Goal: Navigation & Orientation: Find specific page/section

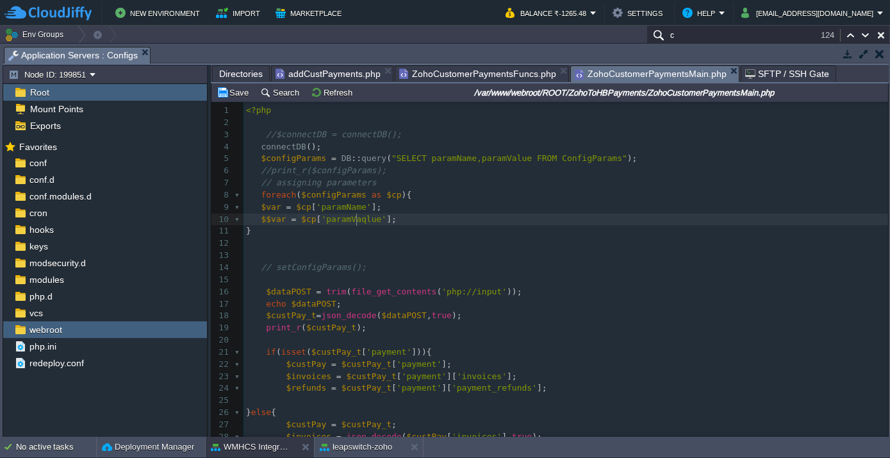
scroll to position [4, 3]
type textarea "q"
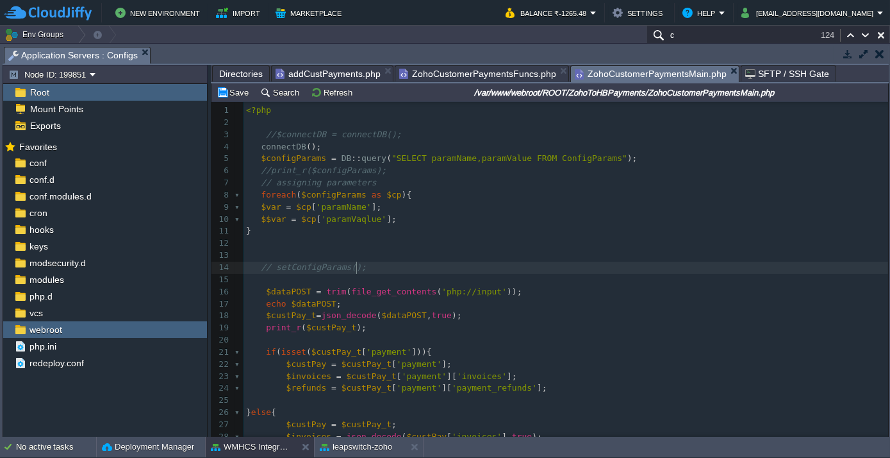
click at [429, 270] on pre "// setConfigParams();" at bounding box center [566, 268] width 645 height 12
click at [262, 105] on div "xxxxxxxxxx ​ 1 <?php 2 3 //$connectDB = connectDB(); 4 connectDB (); 5 $configP…" at bounding box center [566, 327] width 645 height 447
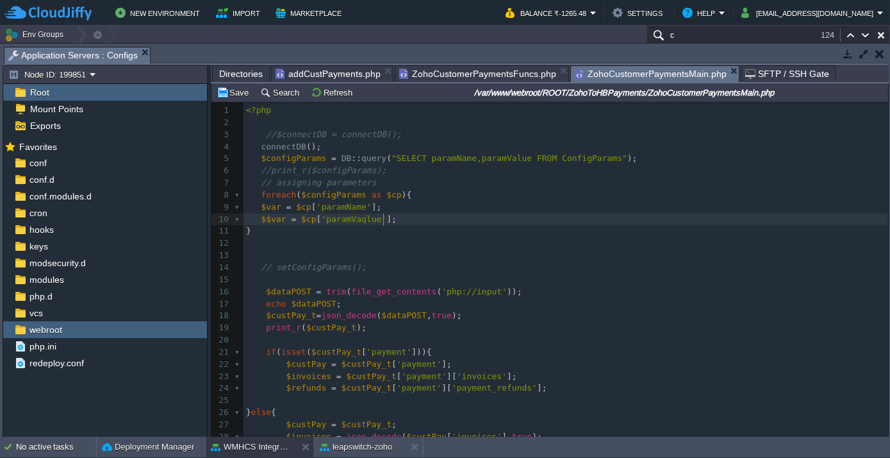
click at [398, 223] on pre "$$var = $cp [ 'paramVaqlue' ];" at bounding box center [566, 219] width 645 height 12
click at [422, 217] on pre "$$var = $cp [ 'paramVaqlue' ];" at bounding box center [566, 219] width 645 height 12
click at [392, 218] on pre "$$var = $cp [ 'paramVaqlue' ];" at bounding box center [566, 219] width 645 height 12
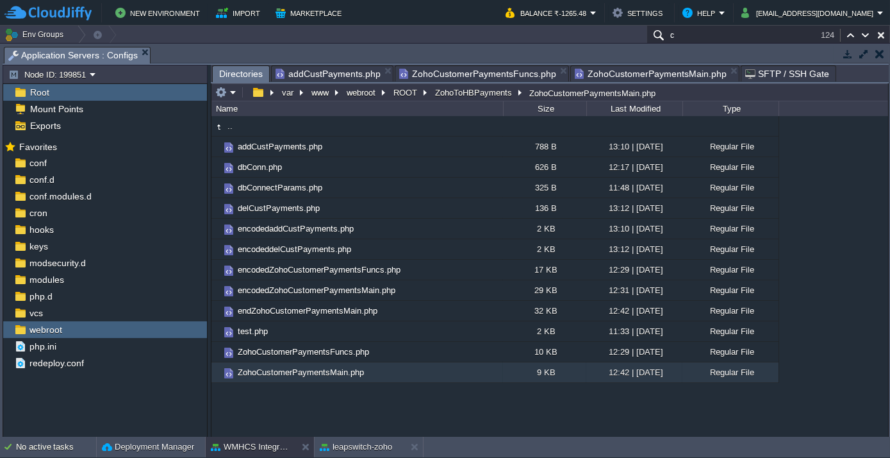
click at [224, 72] on span "Directories" at bounding box center [241, 74] width 44 height 16
click at [395, 95] on button "ROOT" at bounding box center [406, 93] width 29 height 12
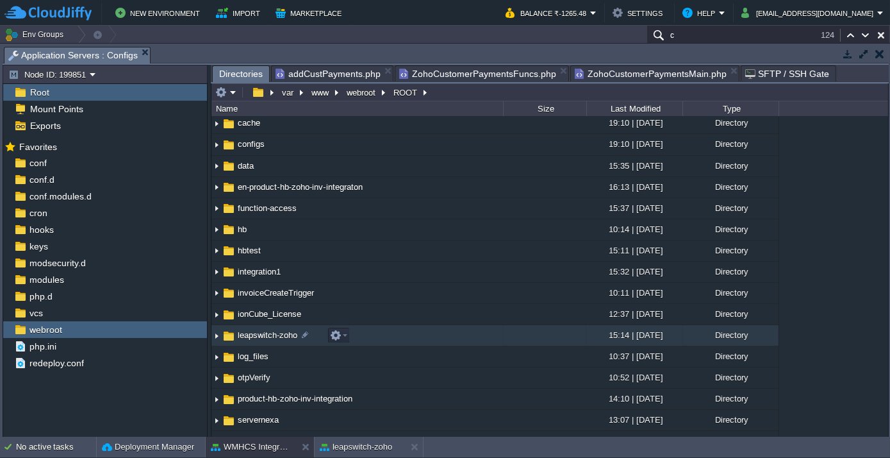
scroll to position [174, 0]
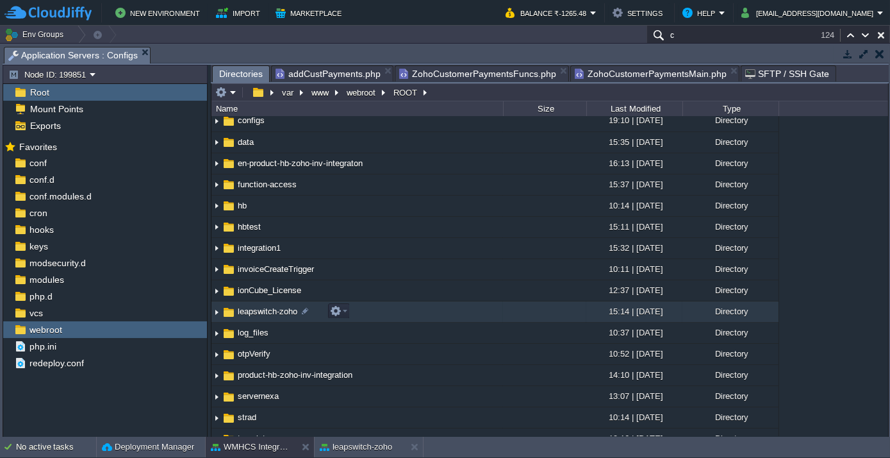
click at [251, 313] on span "leapswitch-zoho" at bounding box center [267, 311] width 63 height 11
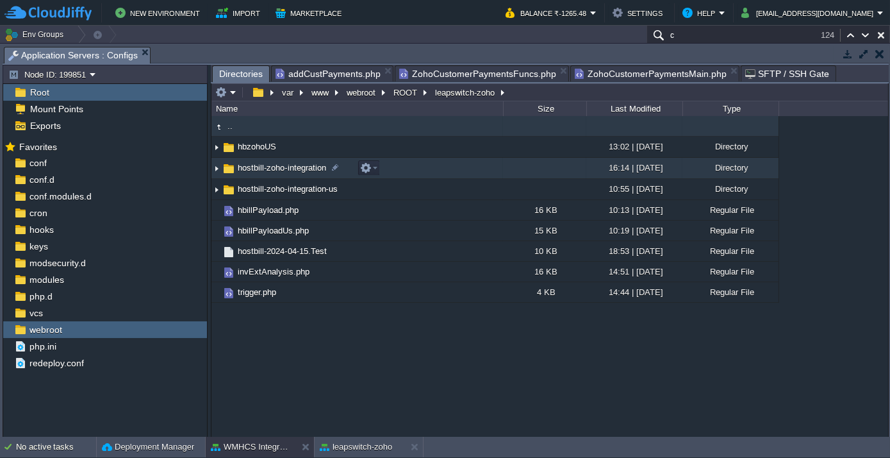
click at [215, 167] on img at bounding box center [217, 168] width 10 height 20
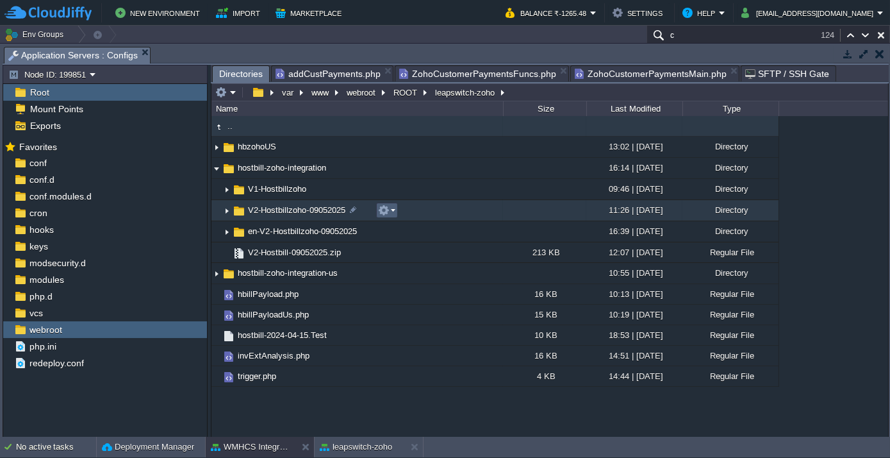
click at [392, 208] on em at bounding box center [386, 210] width 17 height 12
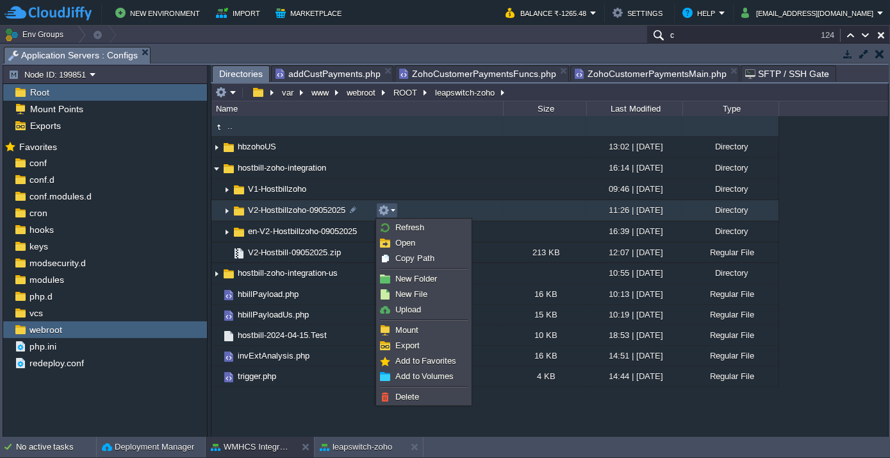
click at [392, 208] on em at bounding box center [386, 210] width 17 height 12
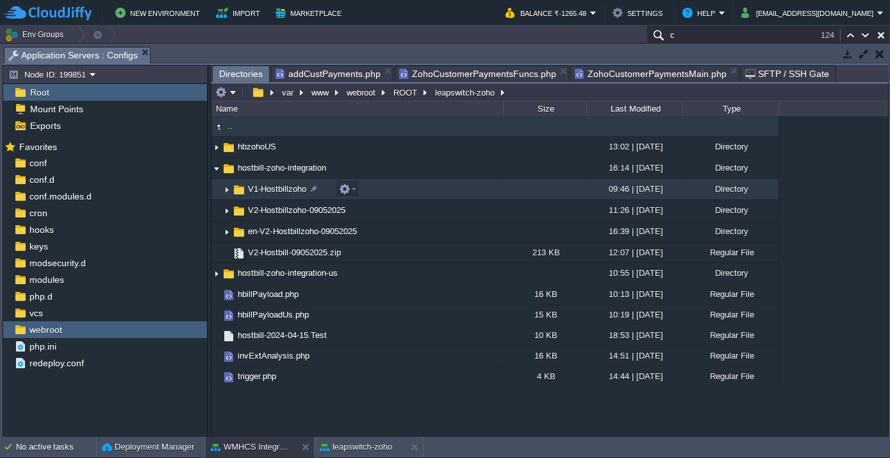
click at [226, 187] on img at bounding box center [227, 189] width 10 height 20
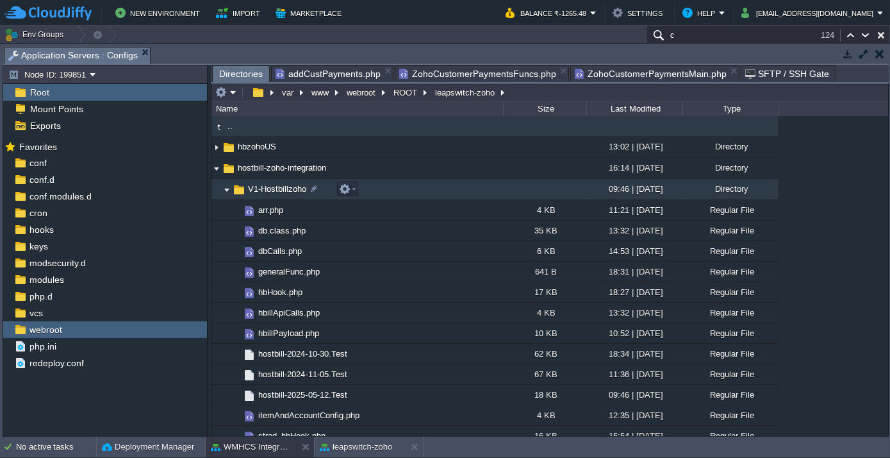
click at [226, 188] on img at bounding box center [227, 189] width 10 height 20
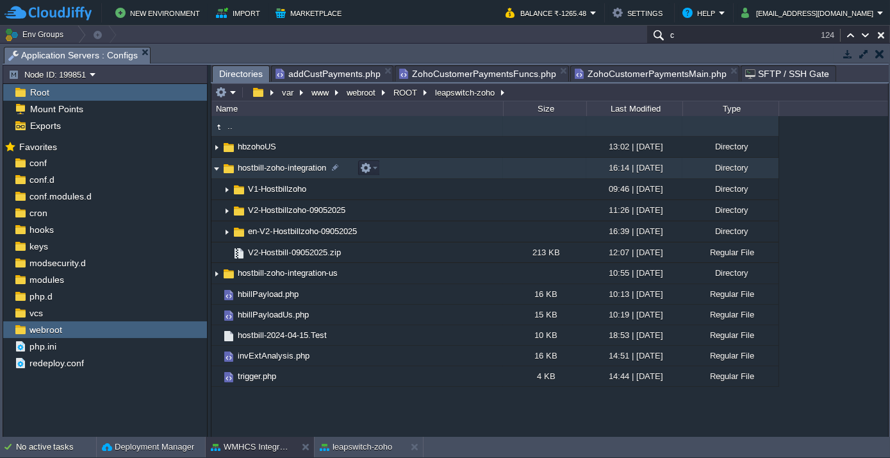
click at [216, 167] on img at bounding box center [217, 168] width 10 height 20
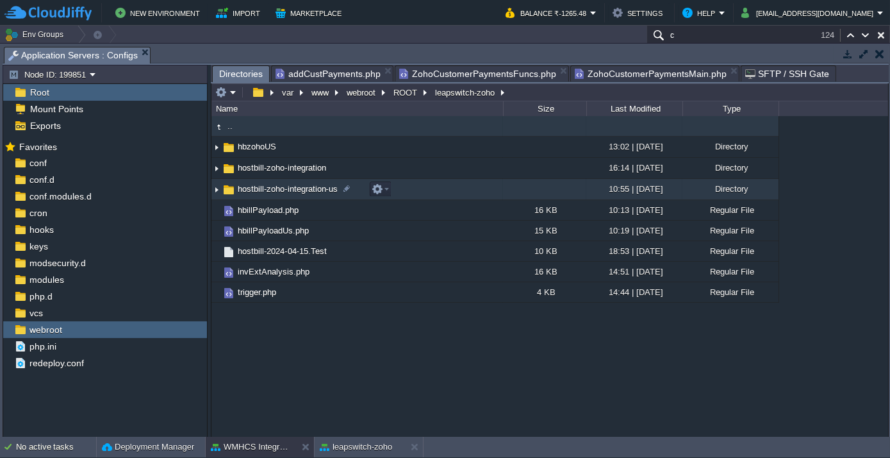
click at [215, 188] on img at bounding box center [217, 189] width 10 height 20
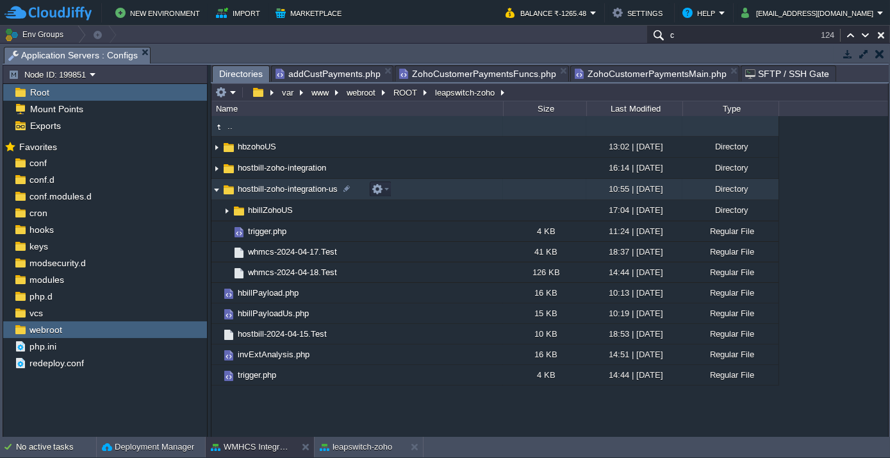
click at [215, 188] on img at bounding box center [217, 189] width 10 height 20
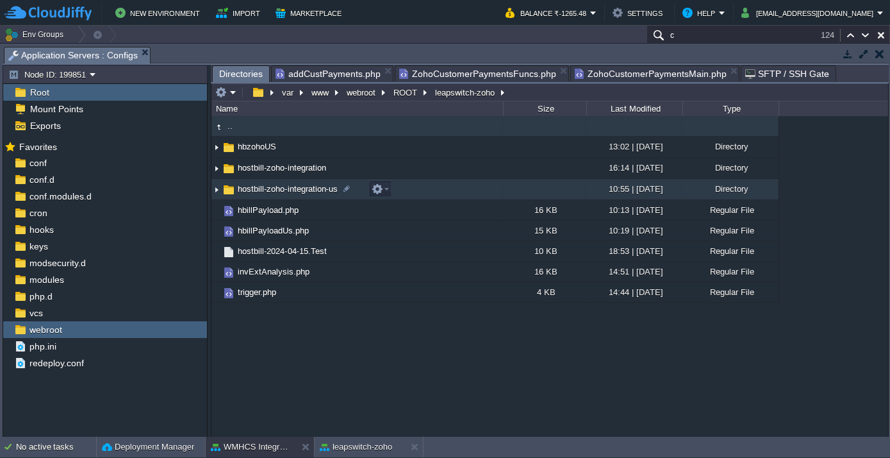
click at [215, 188] on img at bounding box center [217, 189] width 10 height 20
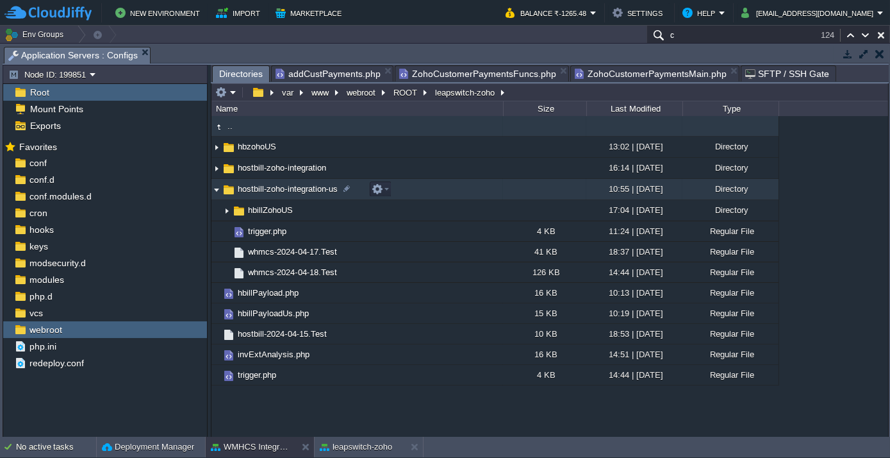
click at [215, 188] on img at bounding box center [217, 189] width 10 height 20
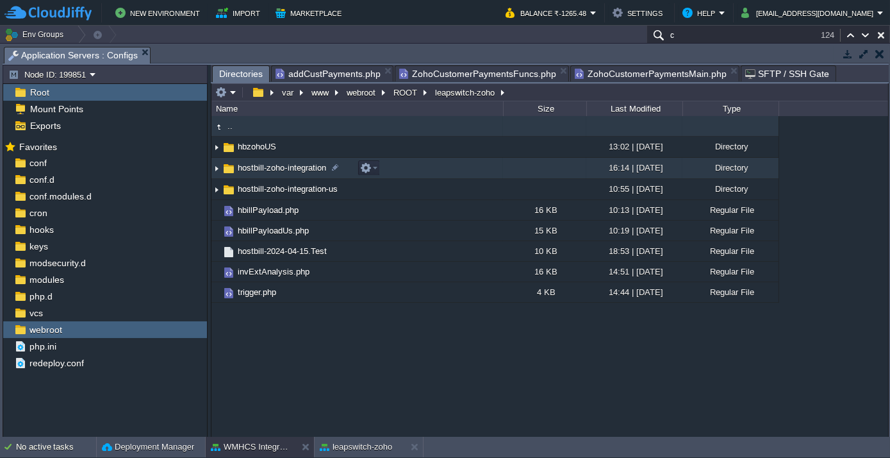
click at [215, 167] on img at bounding box center [217, 168] width 10 height 20
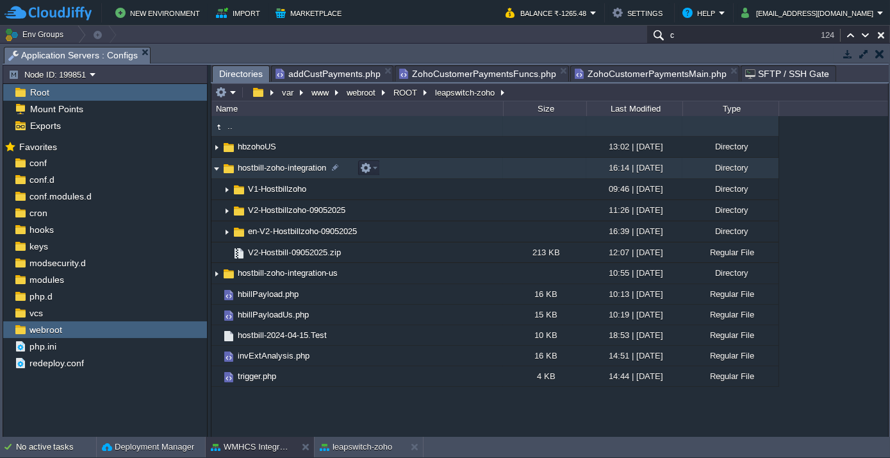
click at [215, 167] on img at bounding box center [217, 168] width 10 height 20
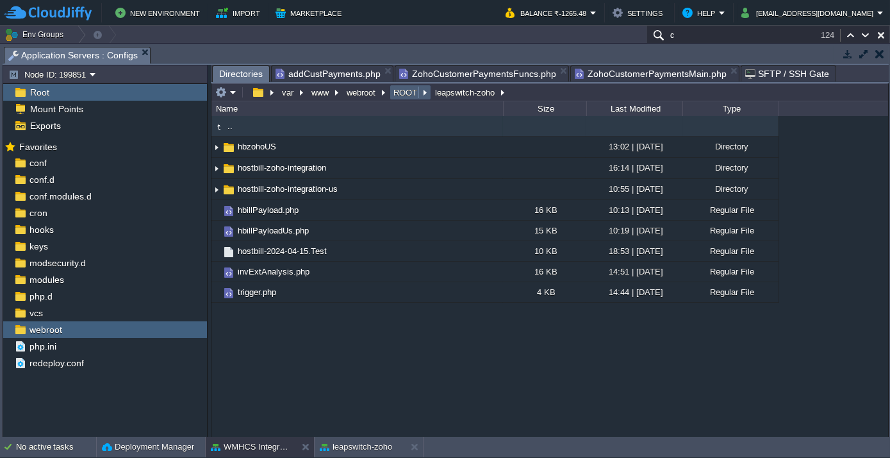
click at [399, 90] on button "ROOT" at bounding box center [406, 93] width 29 height 12
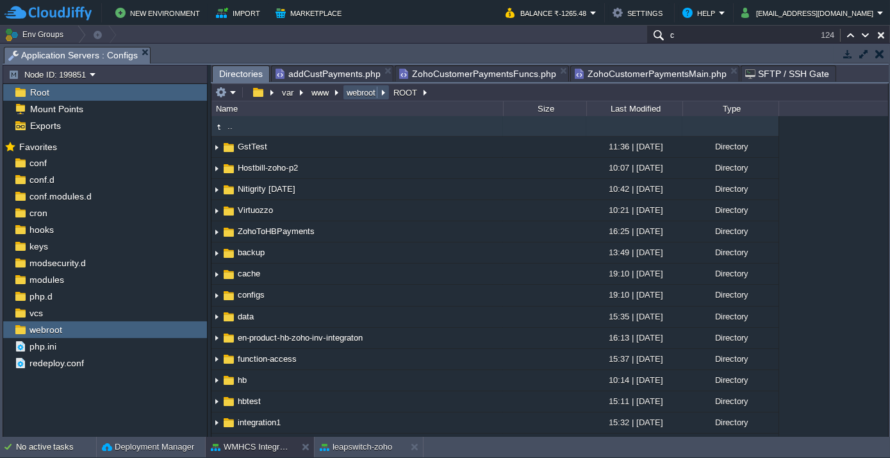
click at [364, 96] on button "webroot" at bounding box center [362, 93] width 34 height 12
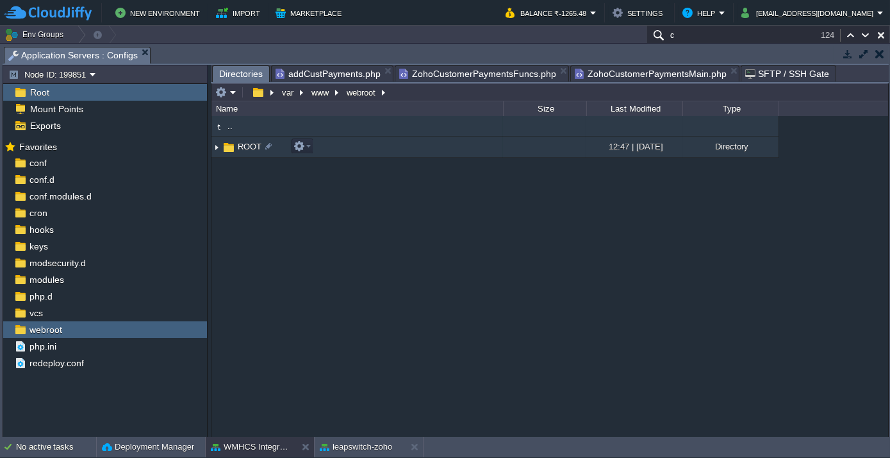
click at [239, 142] on span "ROOT" at bounding box center [250, 146] width 28 height 11
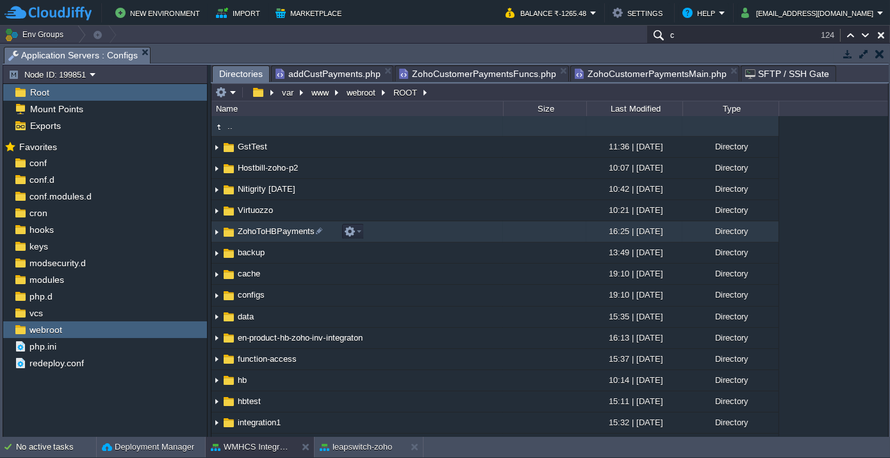
click at [278, 233] on span "ZohoToHBPayments" at bounding box center [276, 231] width 81 height 11
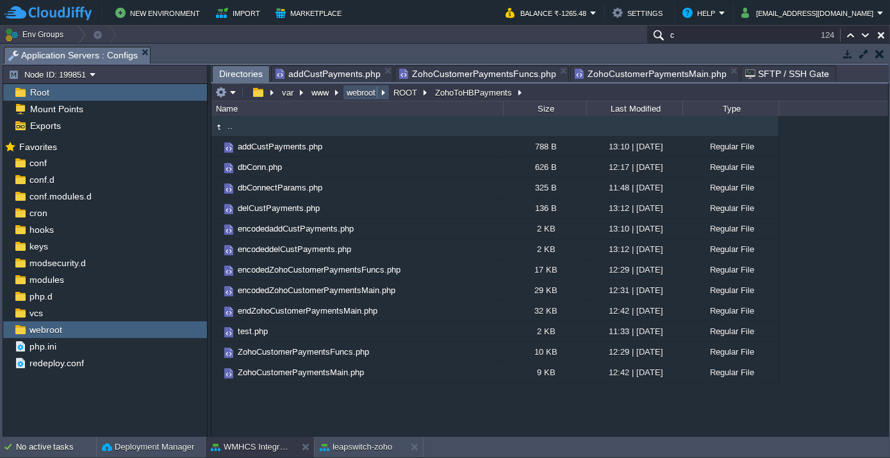
click at [367, 93] on button "webroot" at bounding box center [362, 93] width 34 height 12
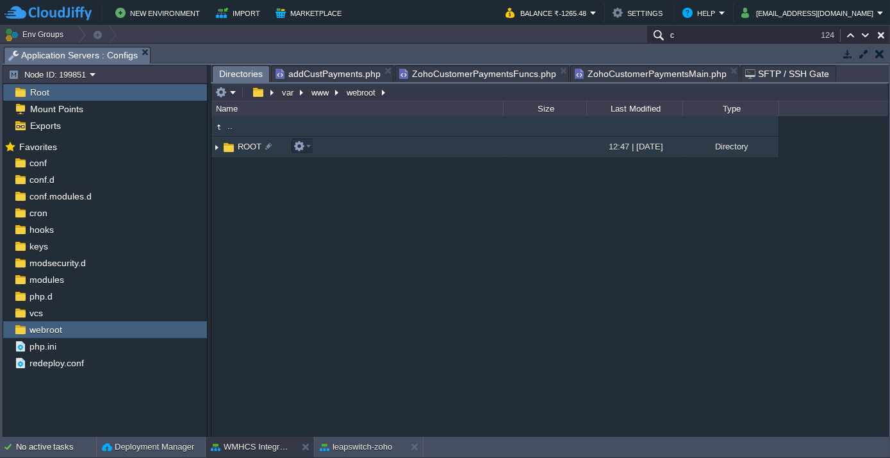
click at [244, 145] on span "ROOT" at bounding box center [250, 146] width 28 height 11
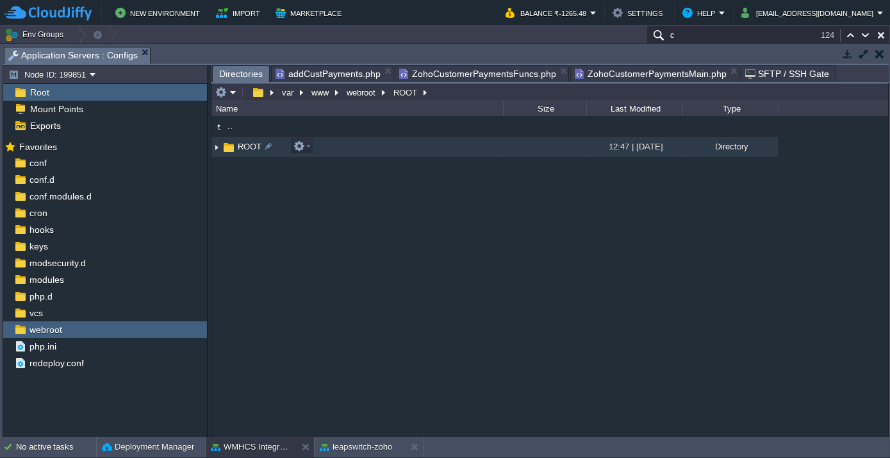
click at [244, 145] on span "ROOT" at bounding box center [250, 146] width 28 height 11
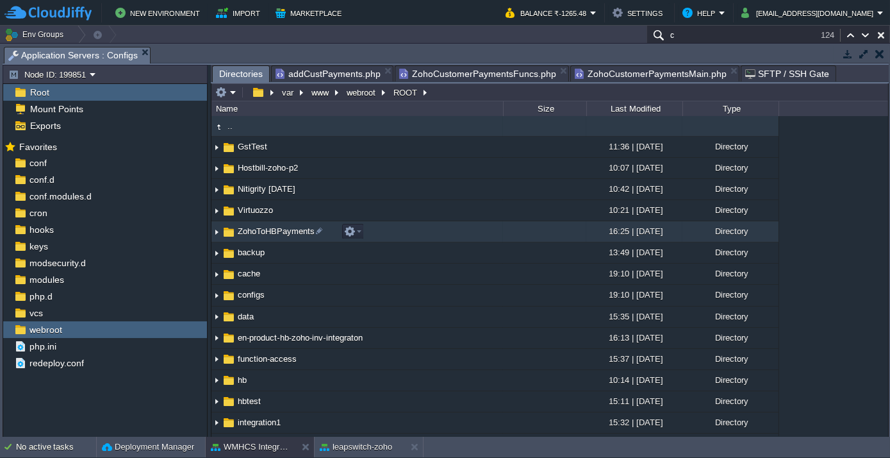
click at [269, 235] on span "ZohoToHBPayments" at bounding box center [276, 231] width 81 height 11
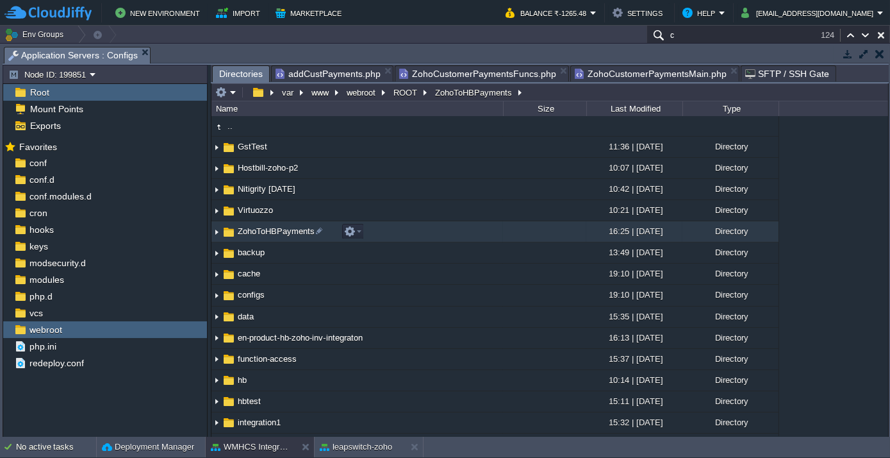
click at [269, 235] on span "ZohoToHBPayments" at bounding box center [276, 231] width 81 height 11
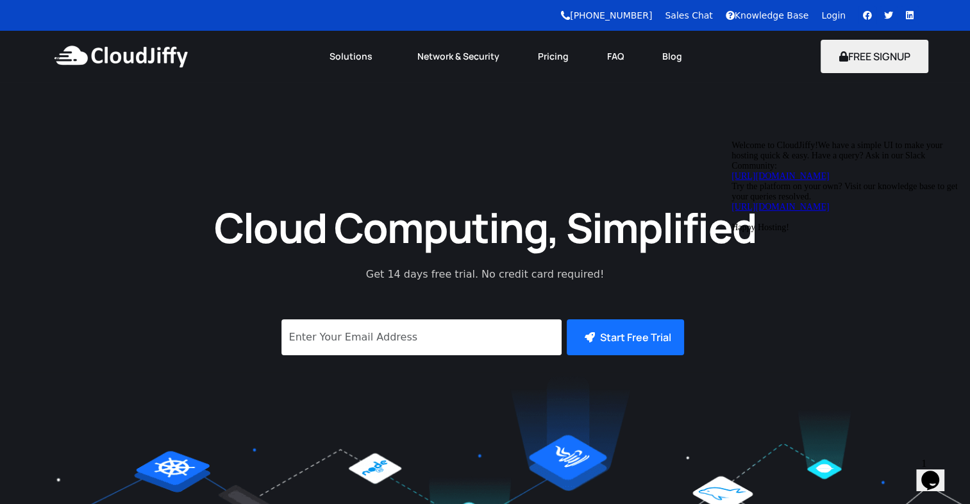
click at [308, 229] on h1 "Cloud Computing, Simplified" at bounding box center [485, 227] width 577 height 53
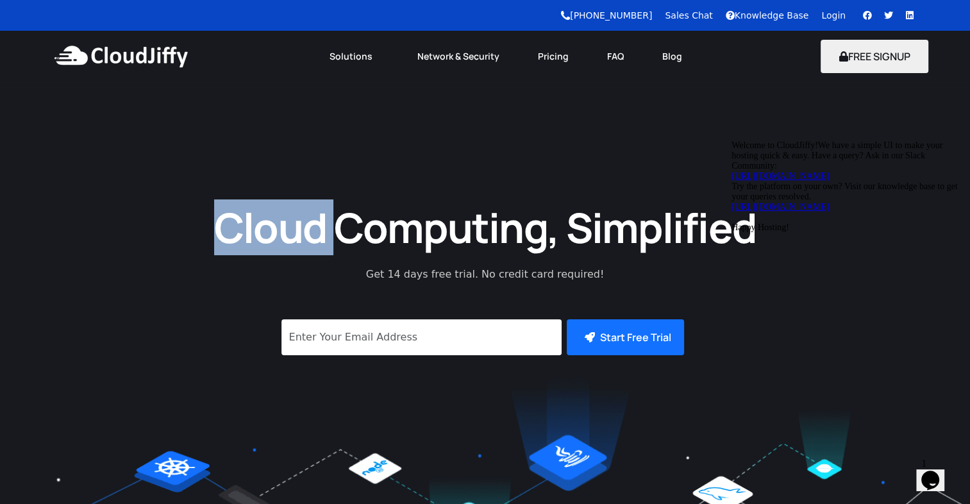
click at [308, 229] on h1 "Cloud Computing, Simplified" at bounding box center [485, 227] width 577 height 53
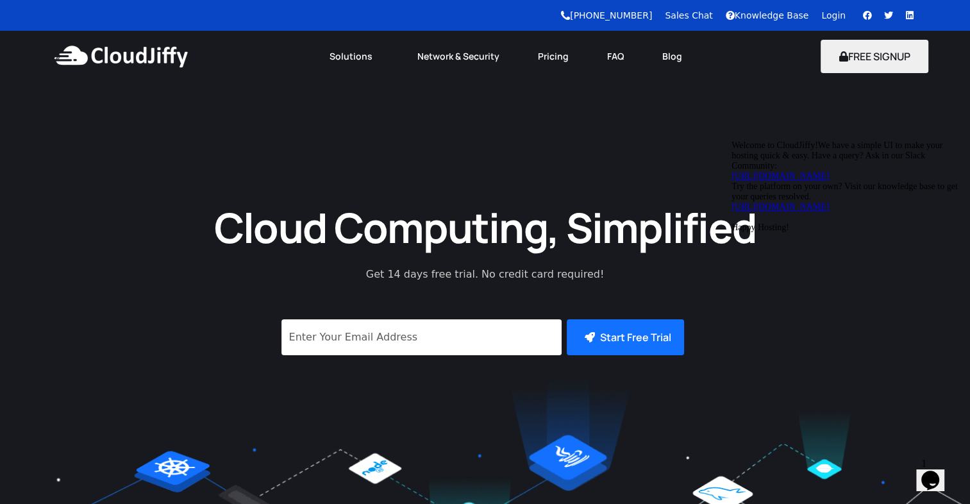
click at [479, 233] on h1 "Cloud Computing, Simplified" at bounding box center [485, 227] width 577 height 53
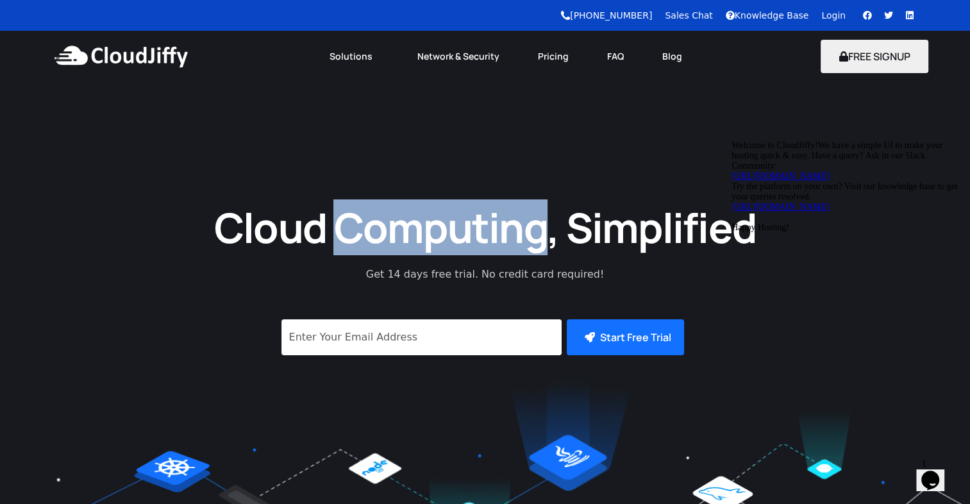
click at [479, 233] on h1 "Cloud Computing, Simplified" at bounding box center [485, 227] width 577 height 53
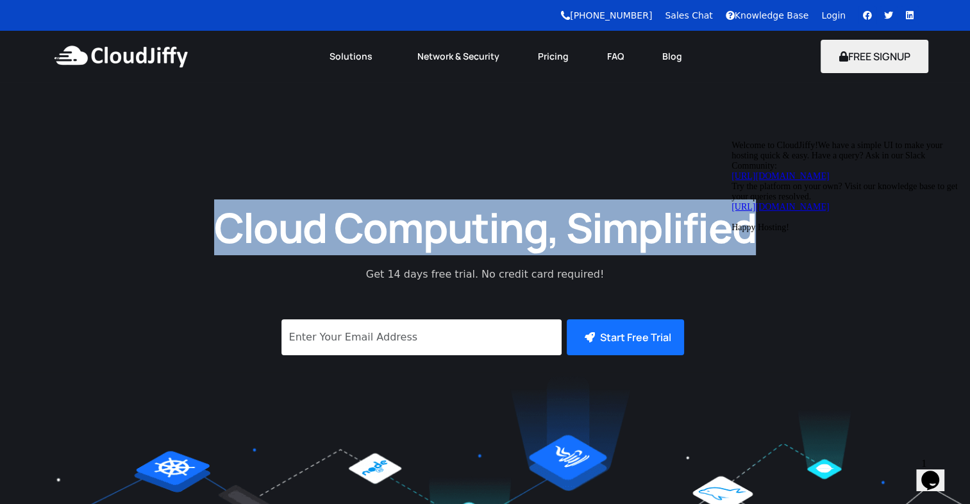
click at [479, 233] on h1 "Cloud Computing, Simplified" at bounding box center [485, 227] width 577 height 53
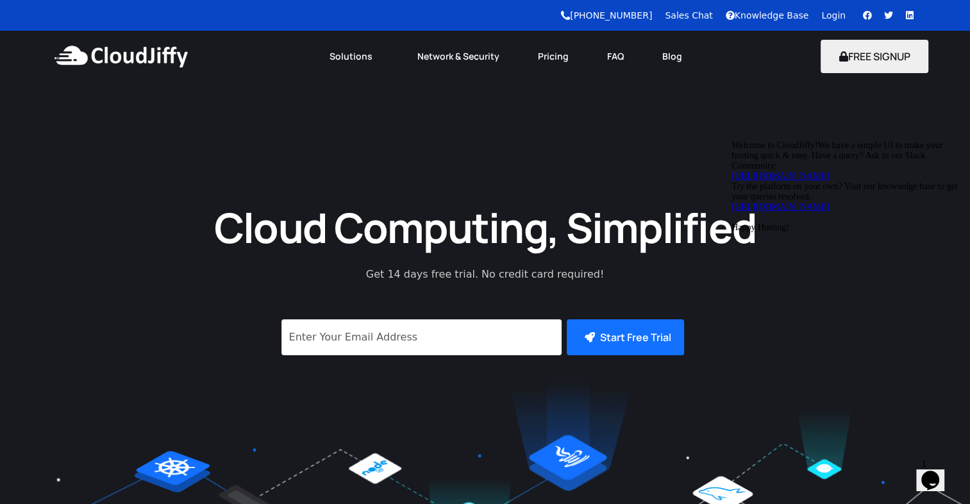
drag, startPoint x: 479, startPoint y: 233, endPoint x: 389, endPoint y: 269, distance: 97.0
click at [389, 269] on p "Get 14 days free trial. No credit card required!" at bounding box center [485, 274] width 353 height 15
